Goal: Task Accomplishment & Management: Use online tool/utility

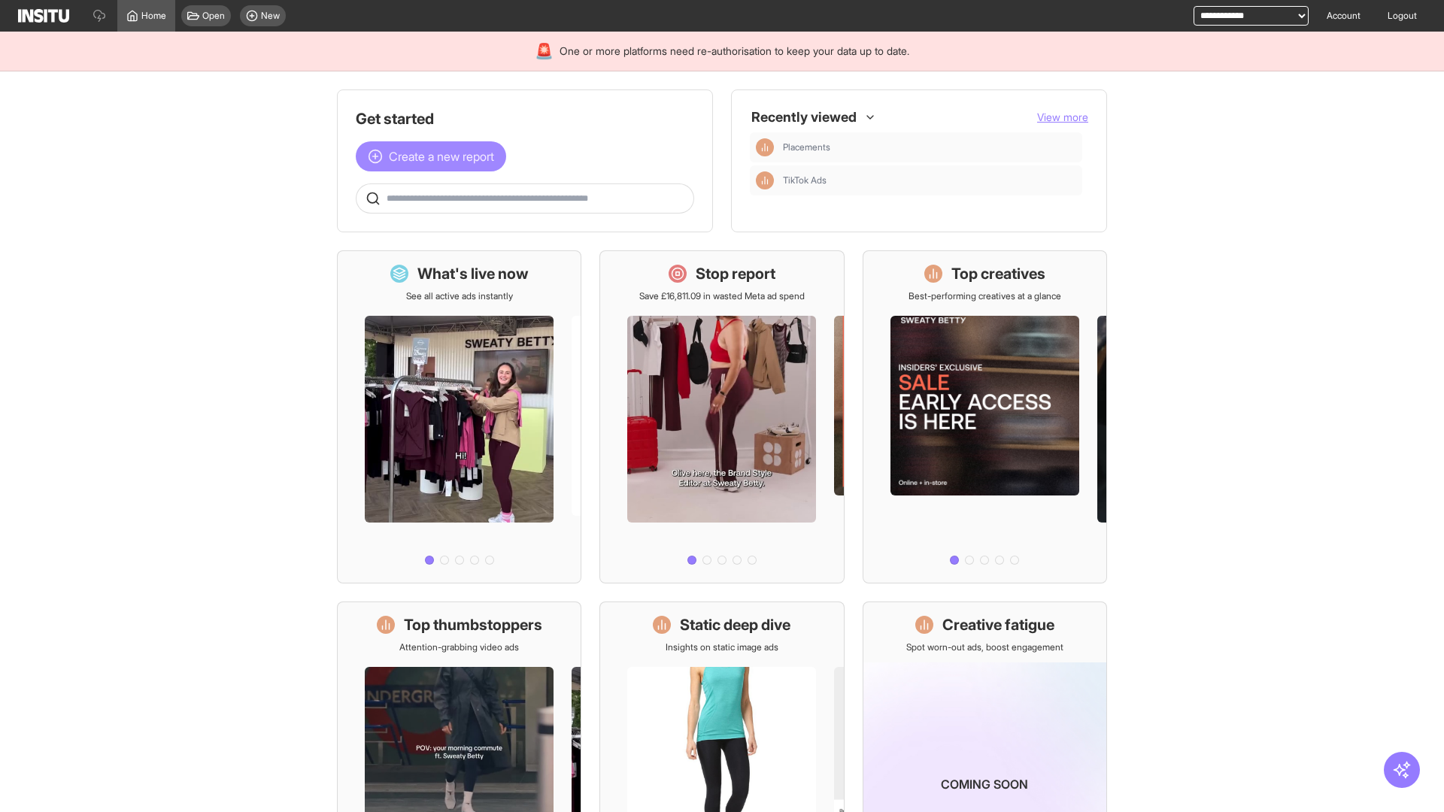
click at [435, 156] on span "Create a new report" at bounding box center [441, 156] width 105 height 18
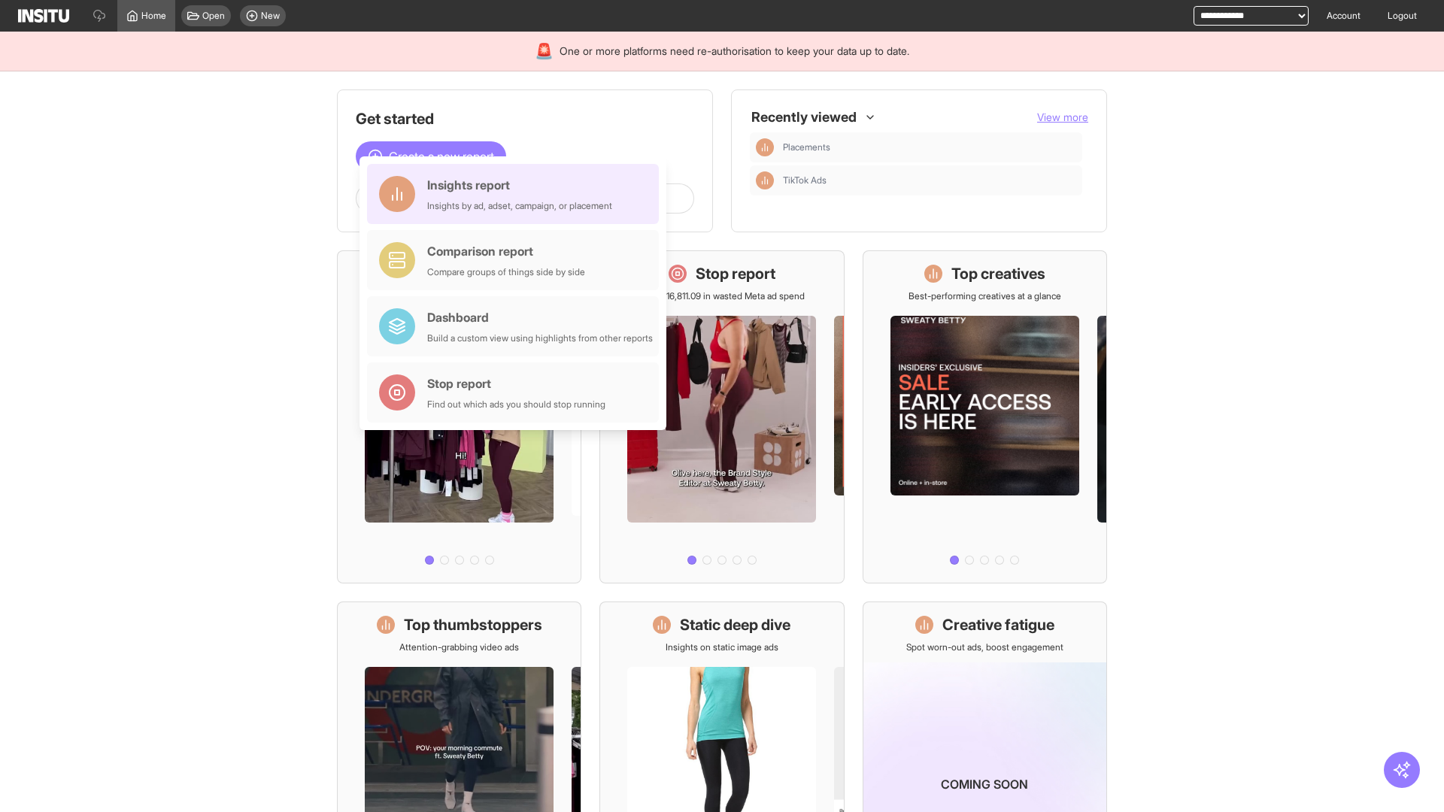
click at [517, 194] on div "Insights report Insights by ad, adset, campaign, or placement" at bounding box center [519, 194] width 185 height 36
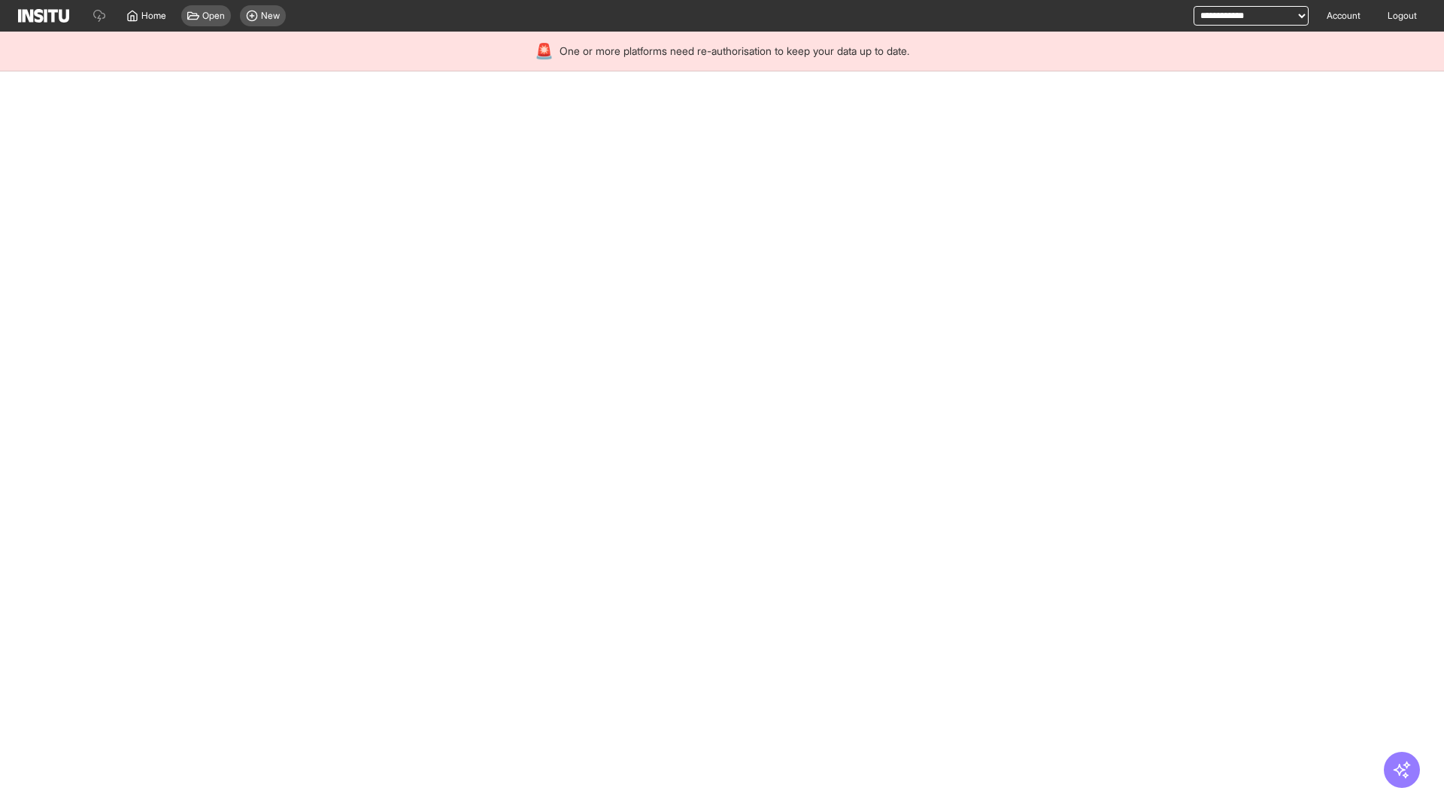
select select "**"
